Goal: Task Accomplishment & Management: Complete application form

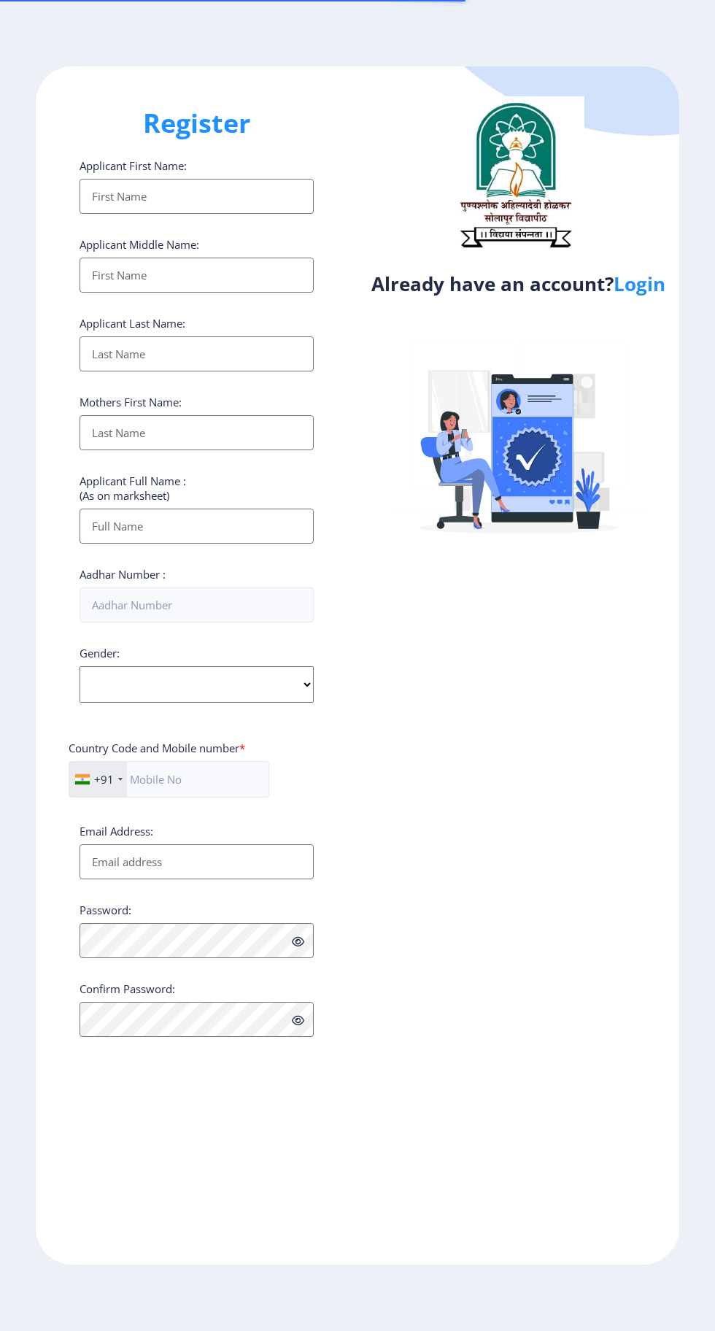
select select
click at [656, 282] on link "Login" at bounding box center [640, 284] width 52 height 26
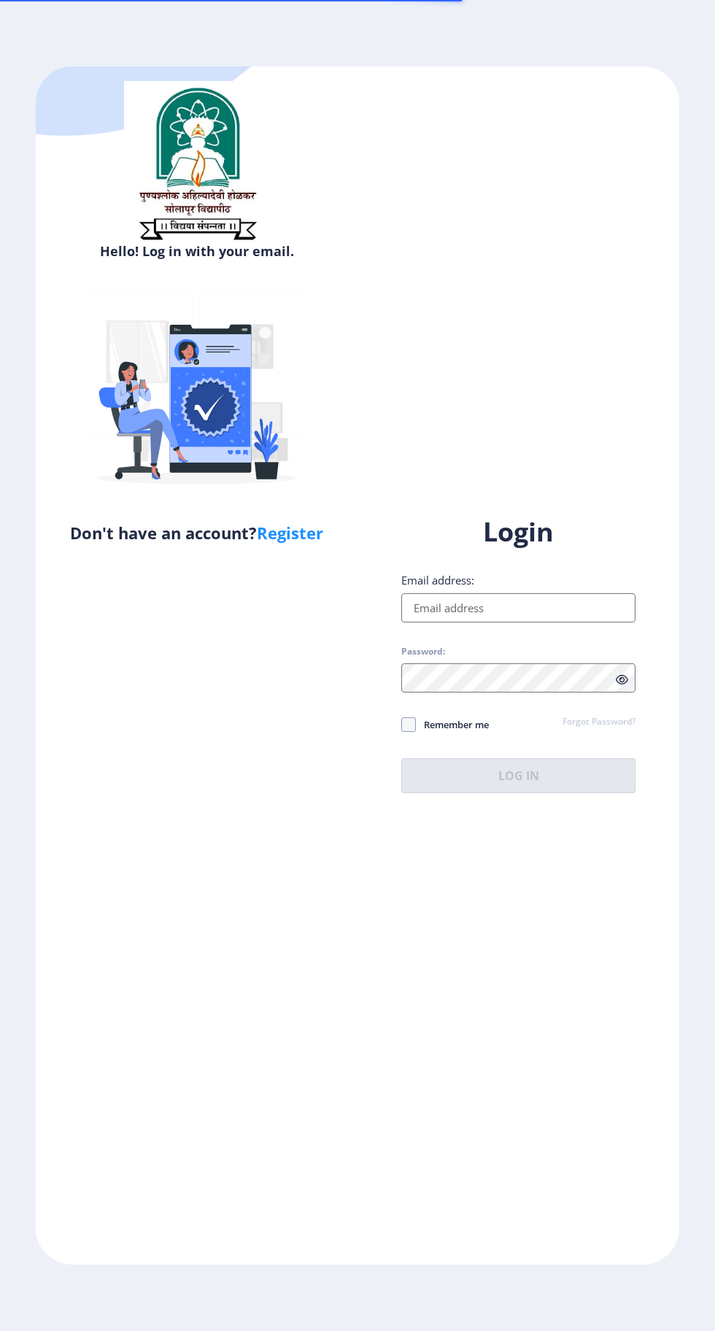
click at [506, 623] on input "Email address:" at bounding box center [518, 607] width 234 height 29
type input "[EMAIL_ADDRESS][DOMAIN_NAME]"
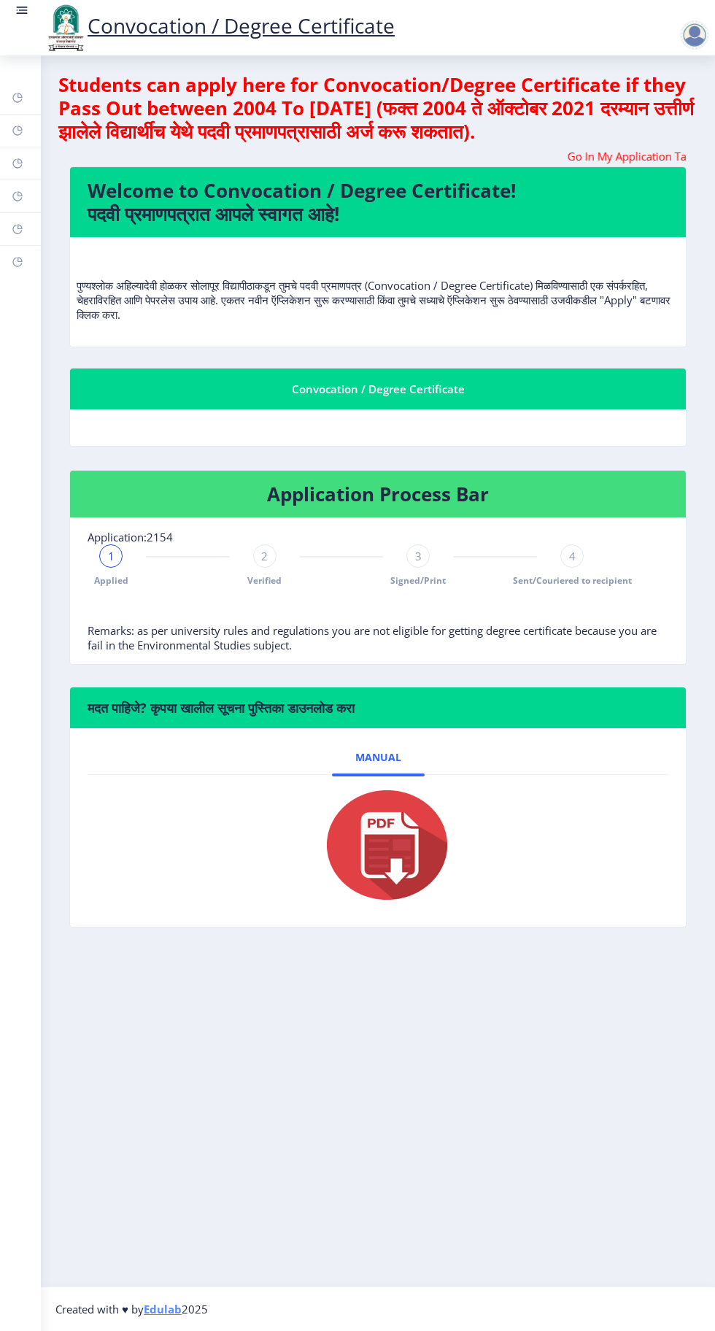
click at [21, 13] on rect at bounding box center [22, 13] width 11 height 1
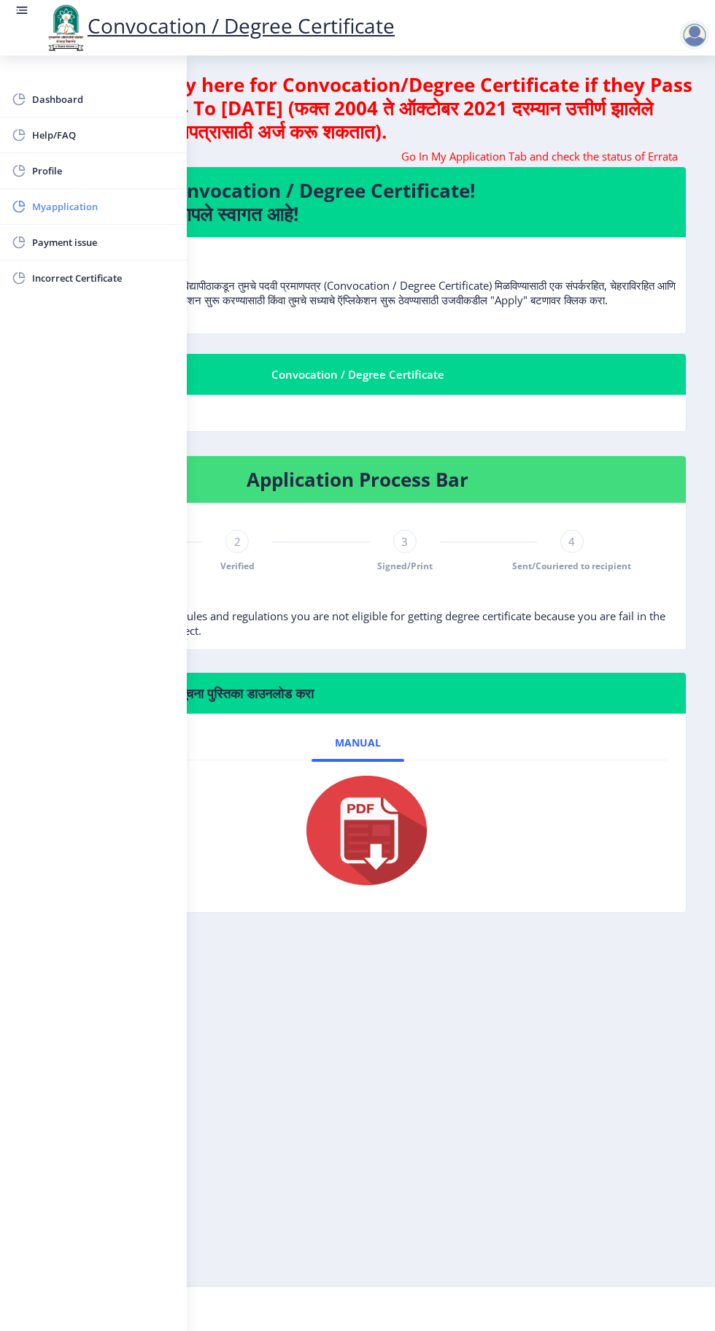
click at [101, 205] on span "Myapplication" at bounding box center [103, 207] width 143 height 18
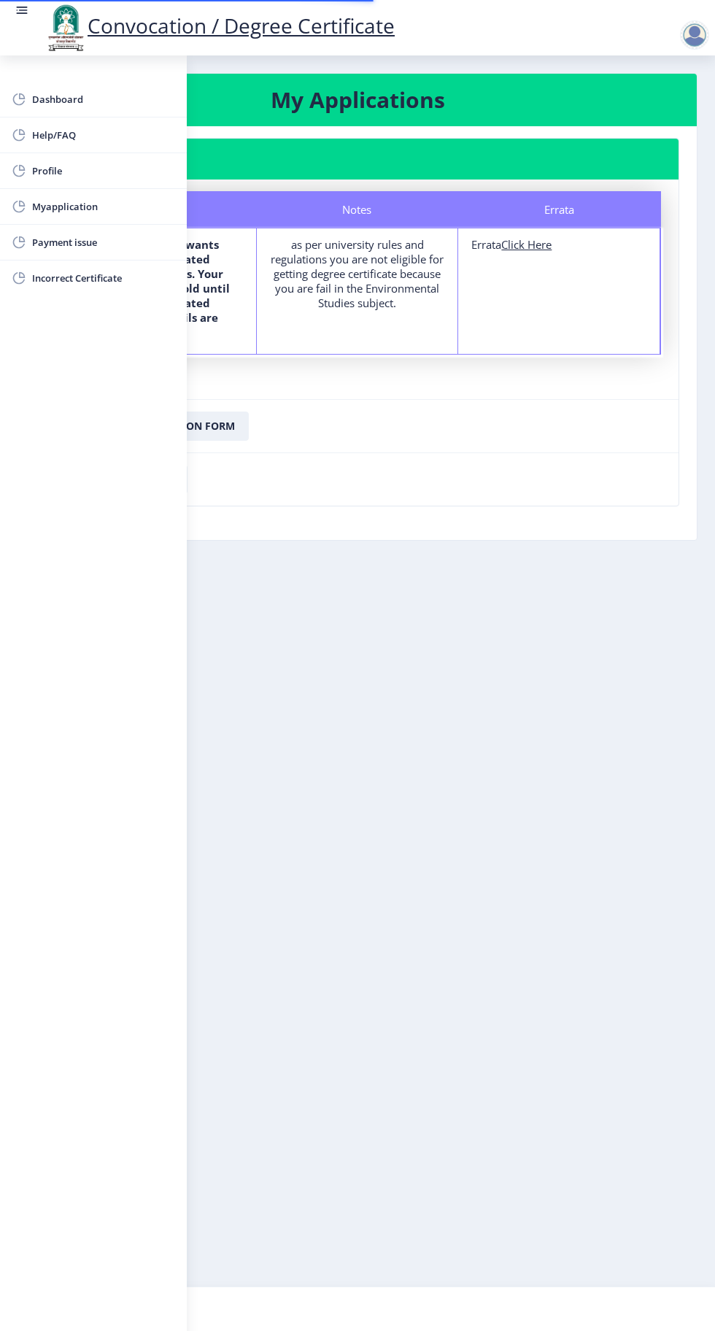
click at [476, 692] on nb-layout-column "My Applications Application 2154 Status Notes Errata Status The department want…" at bounding box center [357, 670] width 715 height 1231
click at [21, 10] on rect at bounding box center [23, 9] width 9 height 1
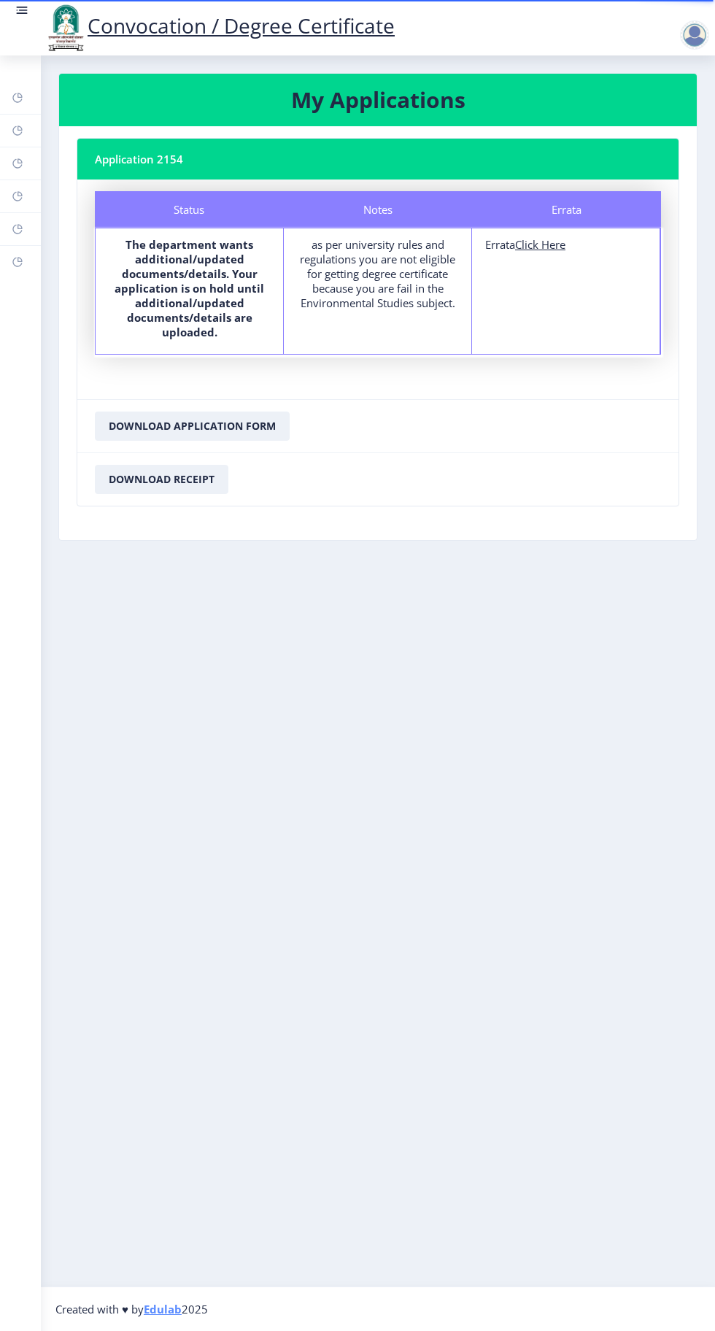
click at [547, 247] on u "Click Here" at bounding box center [540, 244] width 50 height 15
select select
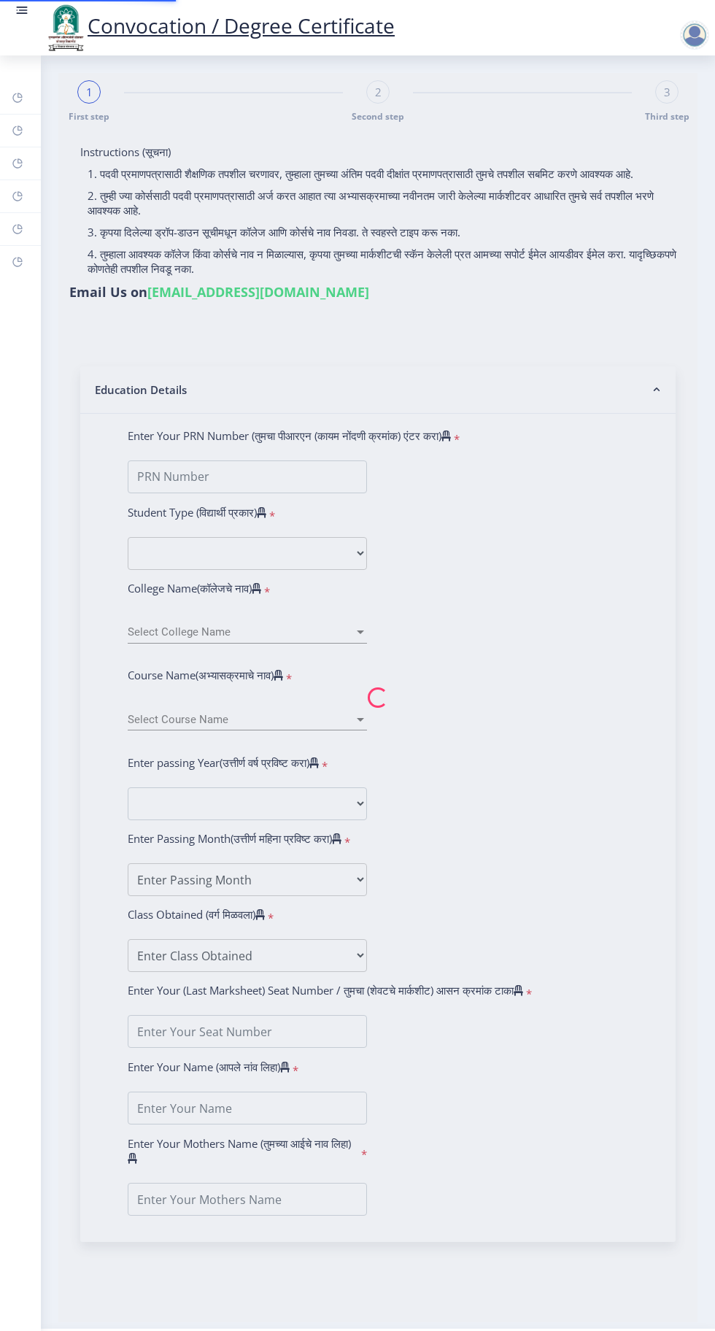
type input "[PERSON_NAME]"
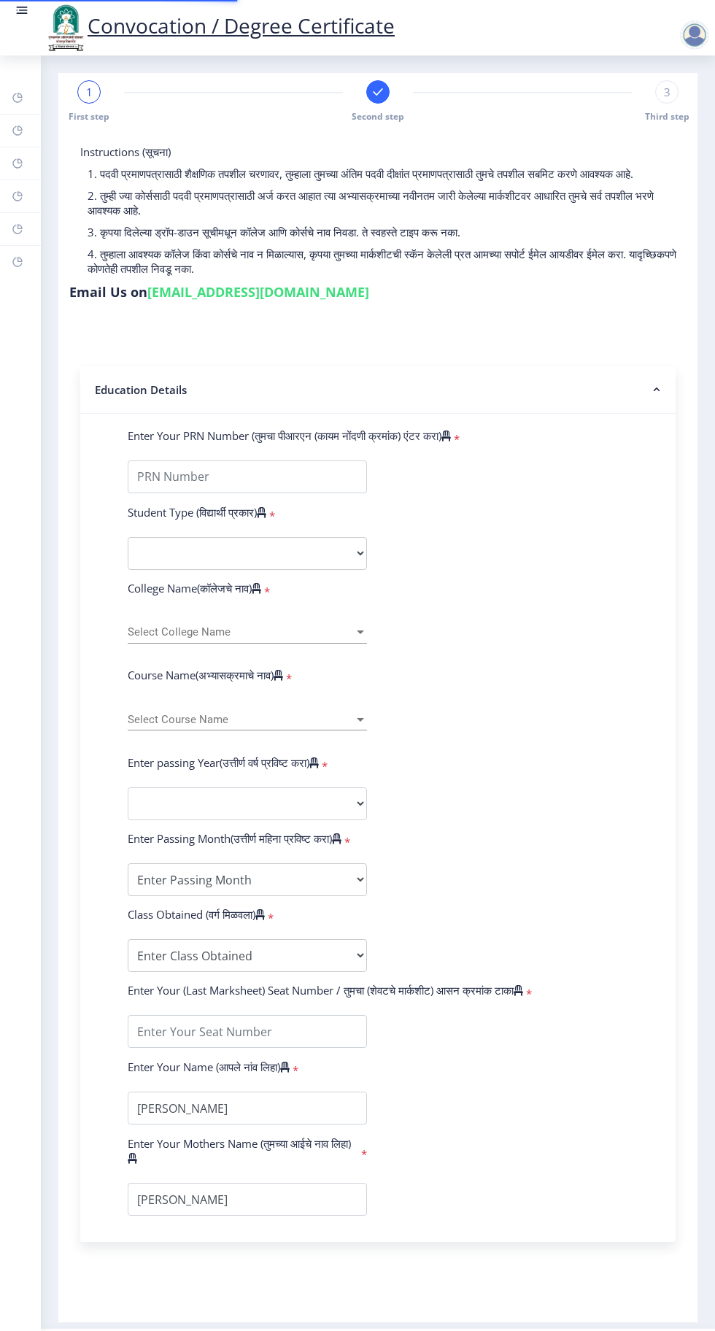
type input "2015032500073893"
select select "Regular"
select select "2018"
select select "April"
select select "Grade A"
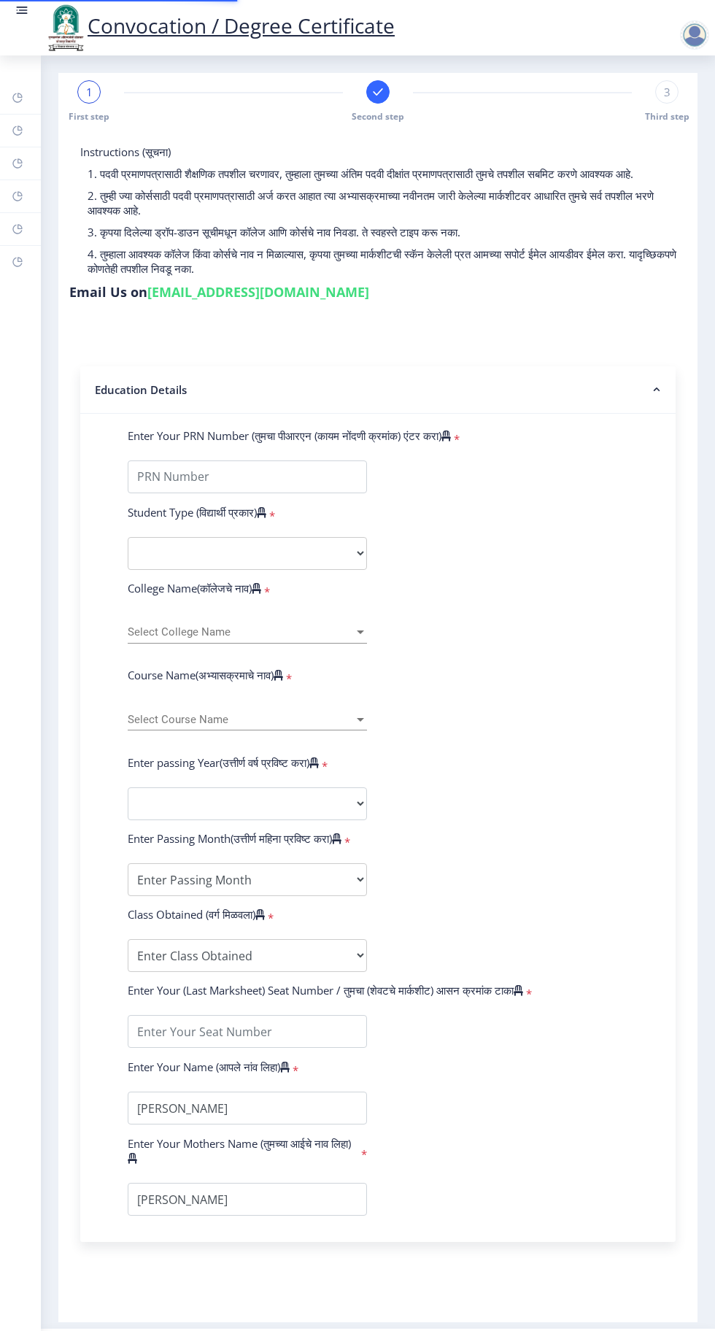
type input "185213"
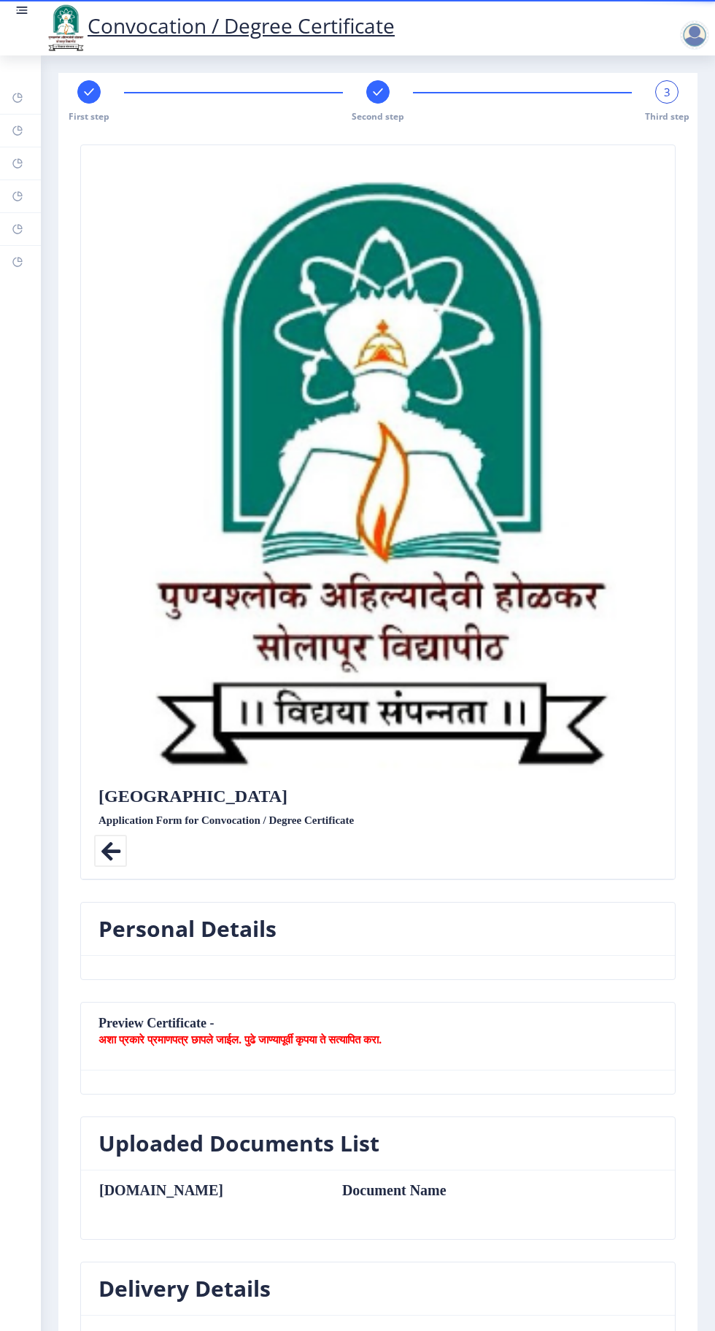
click at [20, 24] on link at bounding box center [22, 28] width 15 height 50
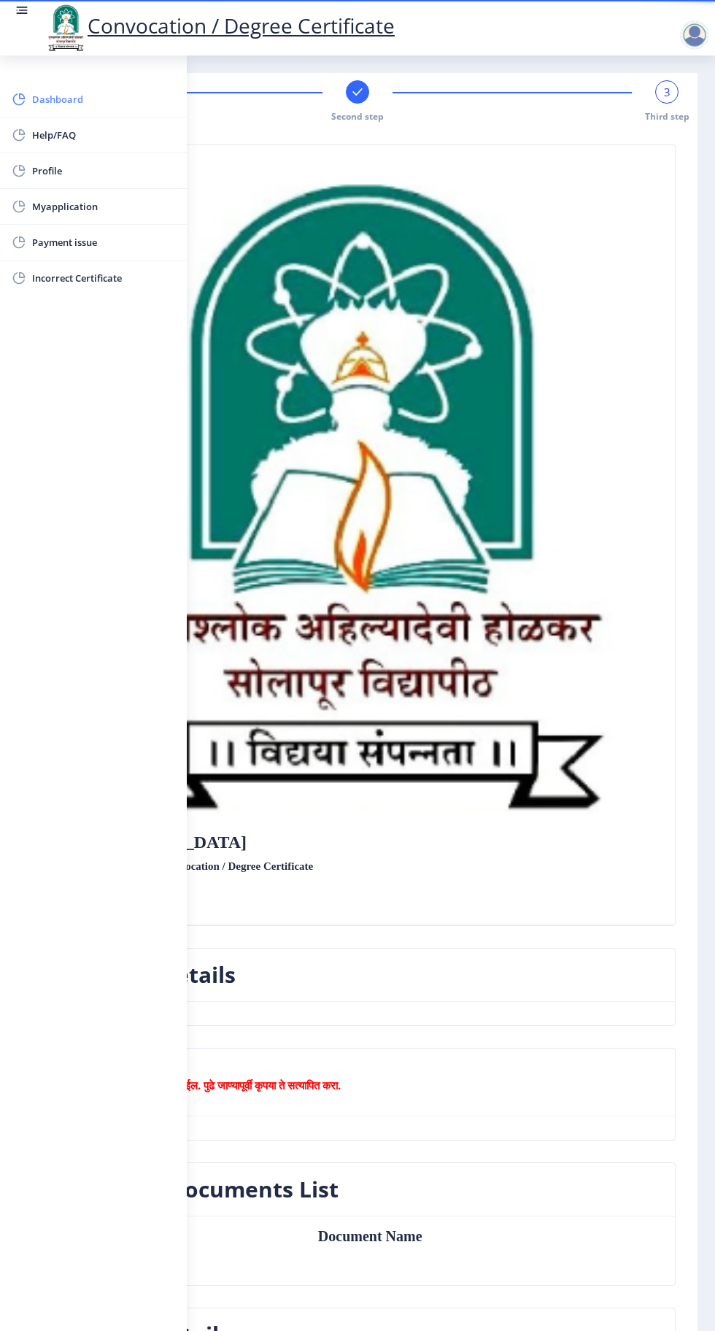
click at [74, 100] on span "Dashboard" at bounding box center [103, 100] width 143 height 18
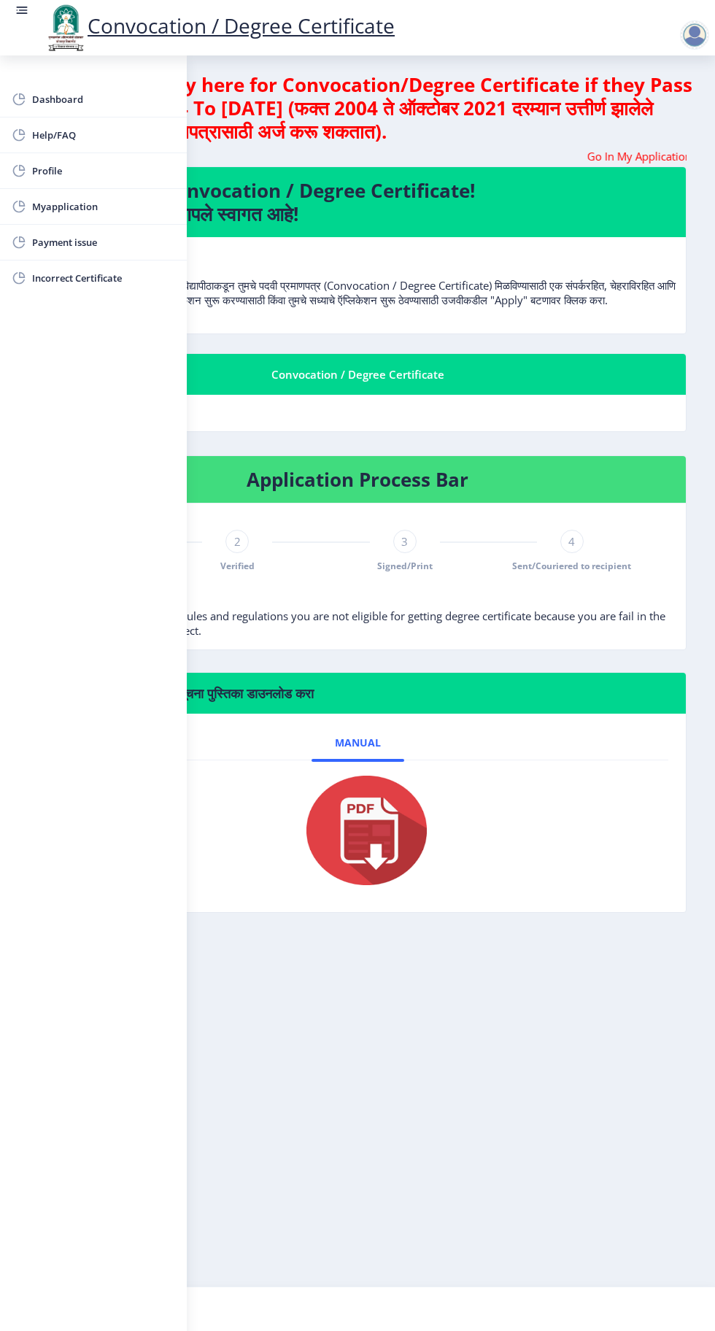
click at [24, 8] on rect at bounding box center [22, 10] width 15 height 15
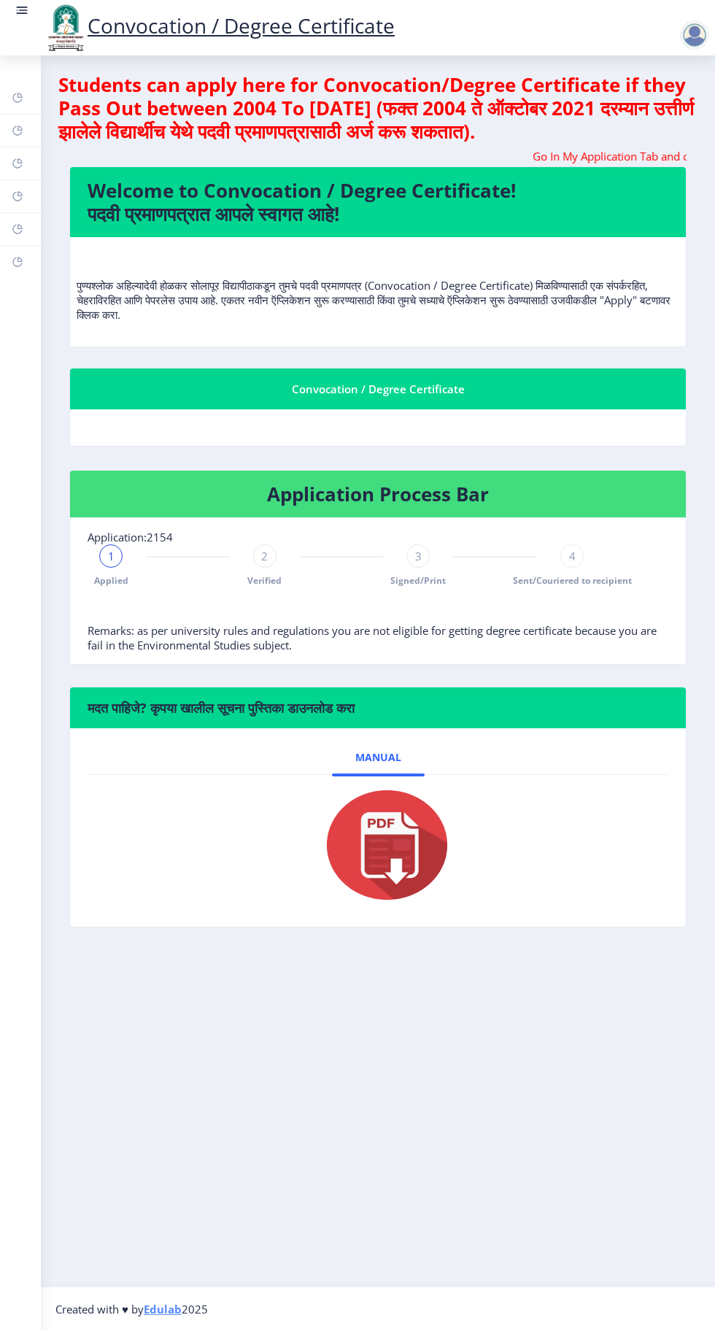
click at [515, 1122] on nb-layout-column "Students can apply here for Convocation/Degree Certificate if they Pass Out bet…" at bounding box center [378, 670] width 674 height 1231
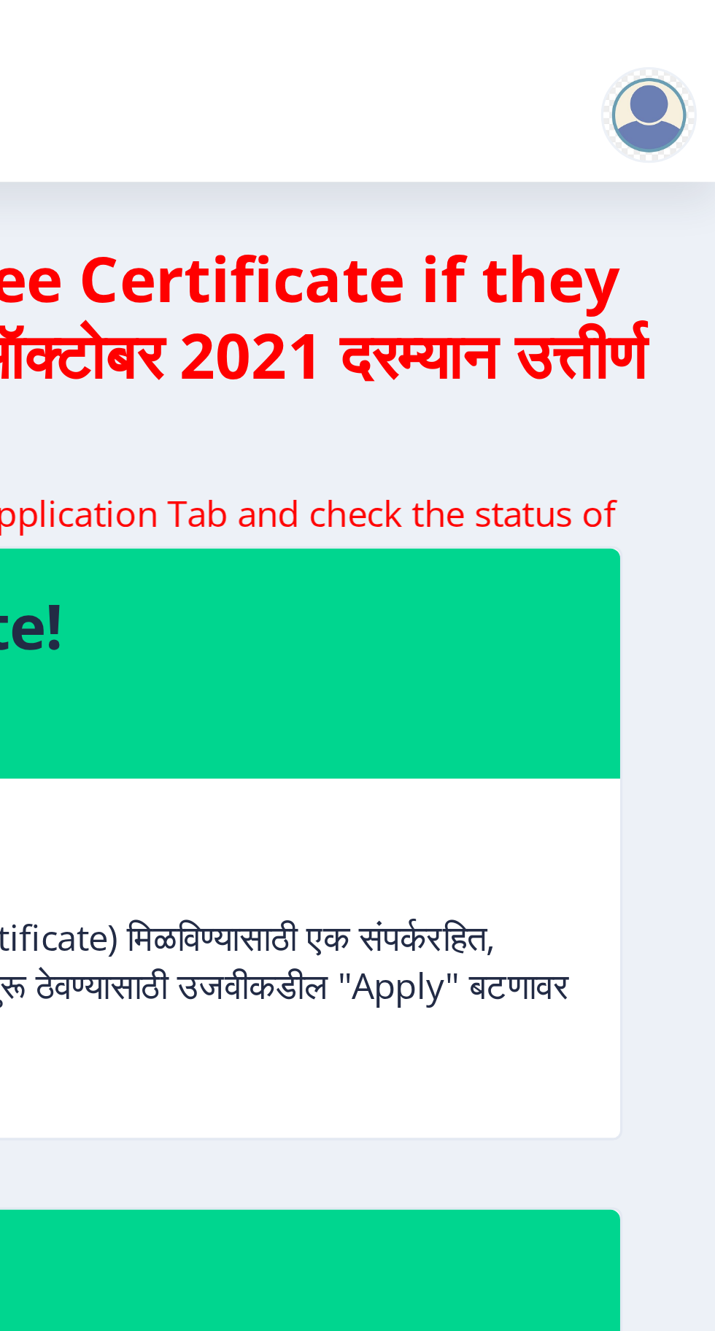
click at [689, 30] on div at bounding box center [694, 34] width 29 height 29
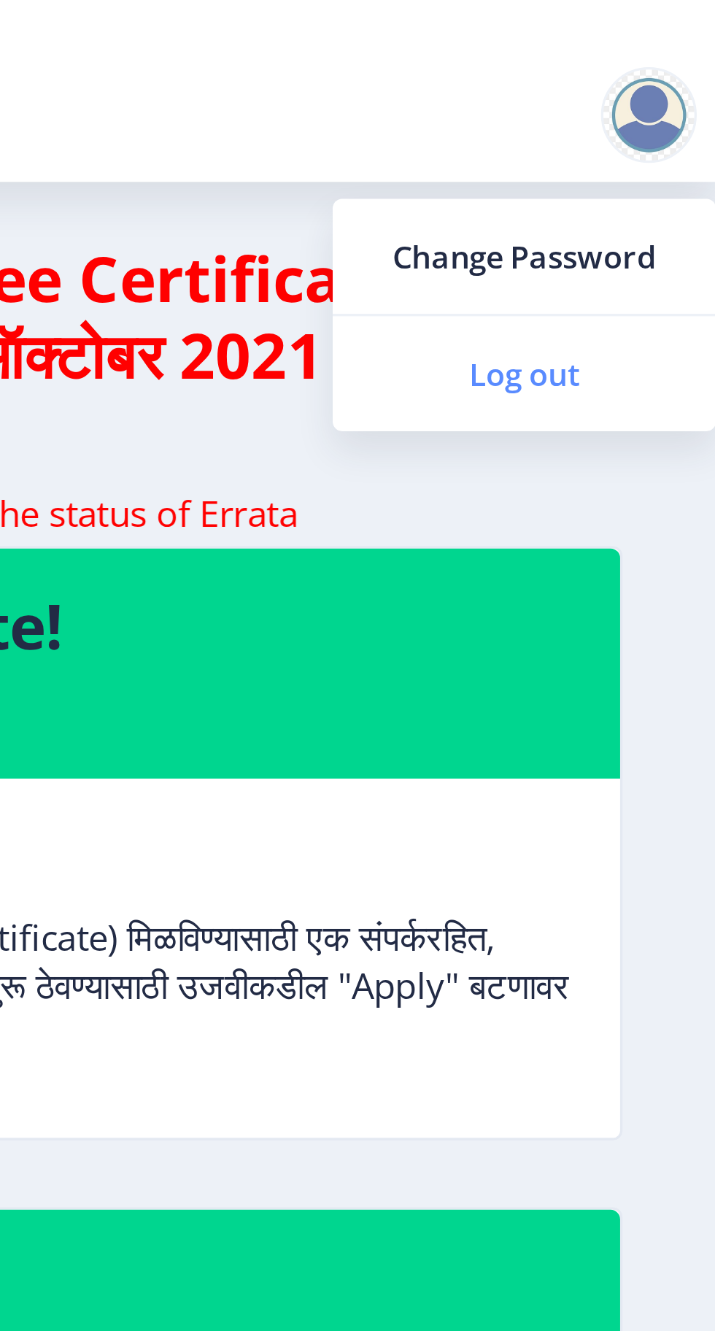
click at [660, 117] on span "Log out" at bounding box center [656, 114] width 93 height 18
